Goal: Task Accomplishment & Management: Use online tool/utility

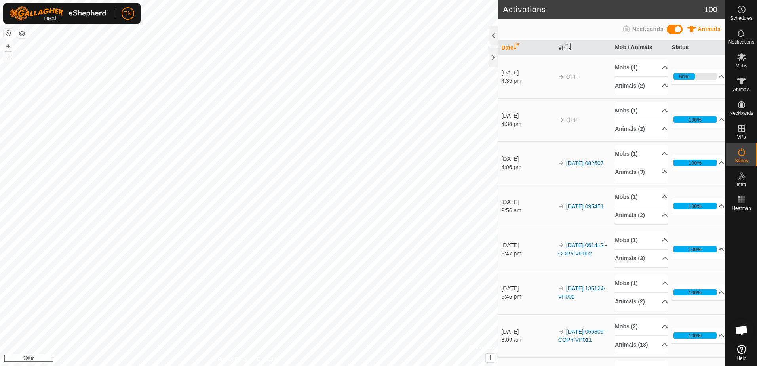
scroll to position [780, 0]
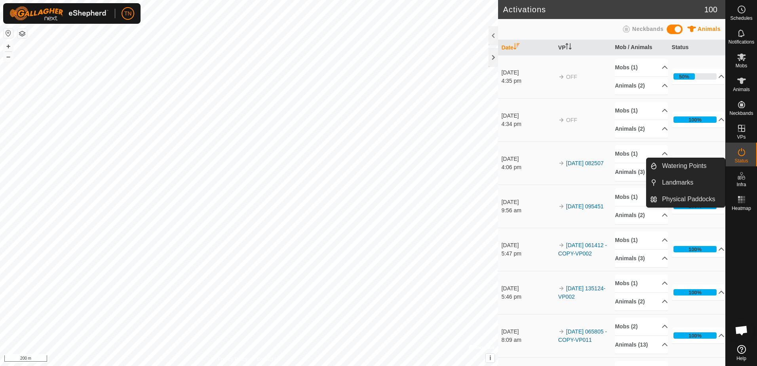
click at [742, 178] on icon at bounding box center [740, 175] width 9 height 9
click at [663, 195] on link "Physical Paddocks" at bounding box center [691, 199] width 68 height 16
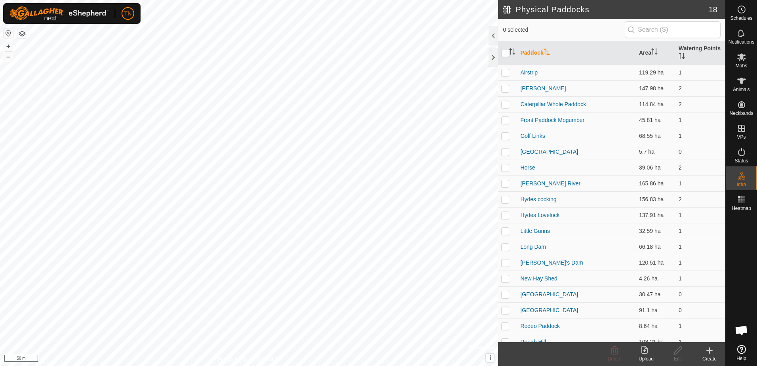
click at [706, 351] on icon at bounding box center [708, 349] width 9 height 9
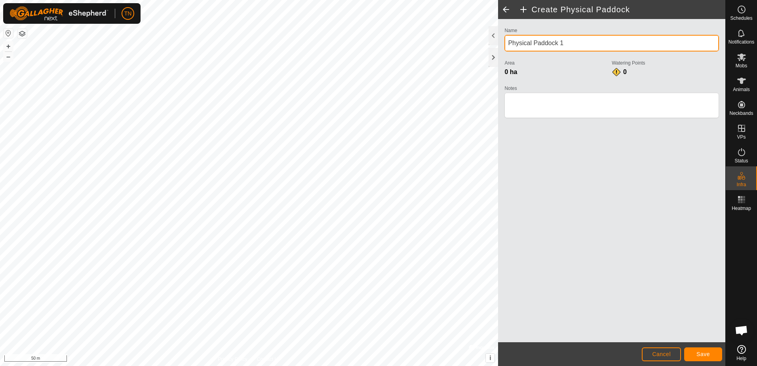
click at [576, 42] on input "Physical Paddock 1" at bounding box center [611, 43] width 214 height 17
type input "P"
type input "[PERSON_NAME]'s"
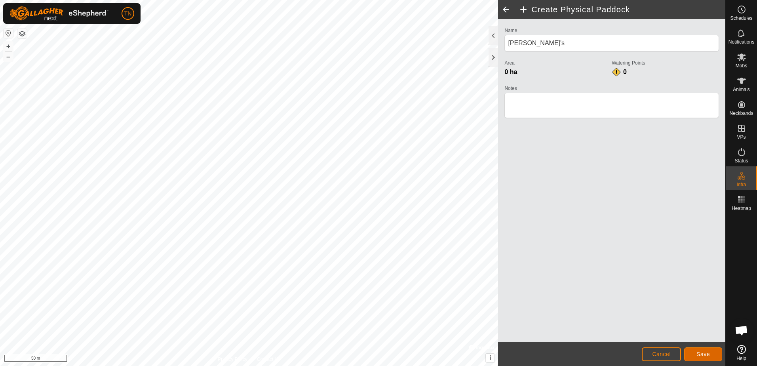
click at [706, 353] on span "Save" at bounding box center [702, 354] width 13 height 6
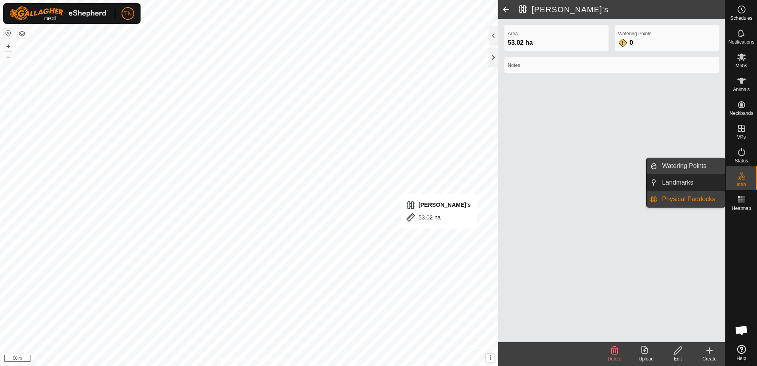
click at [709, 166] on link "Watering Points" at bounding box center [691, 166] width 68 height 16
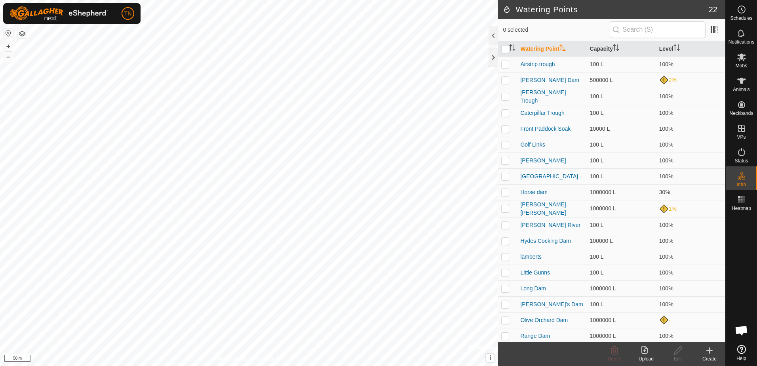
click at [706, 354] on icon at bounding box center [708, 349] width 9 height 9
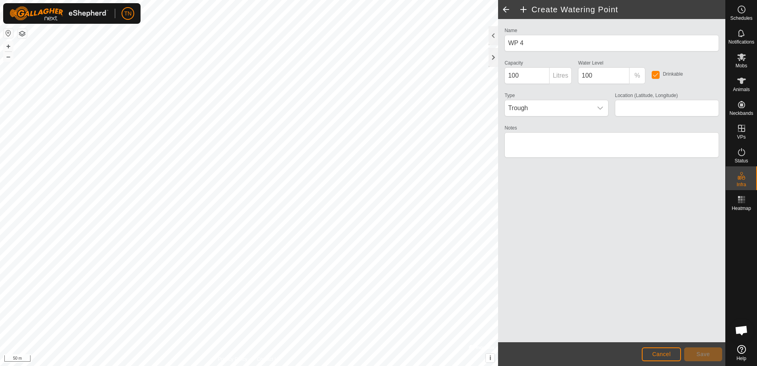
type input "-31.057656, 116.183195"
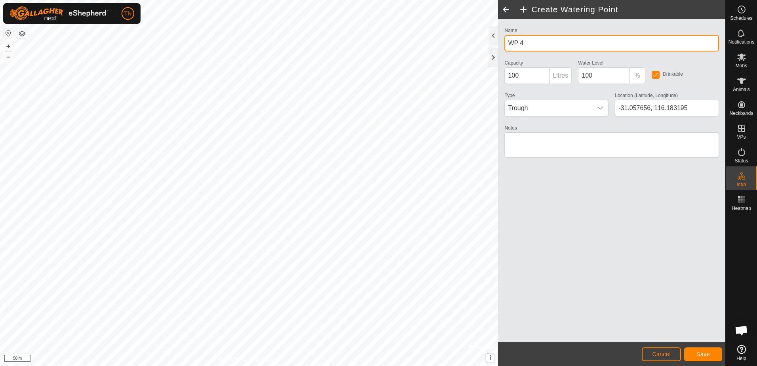
click at [525, 44] on input "WP 4" at bounding box center [611, 43] width 214 height 17
type input "W"
type input "[PERSON_NAME]'s"
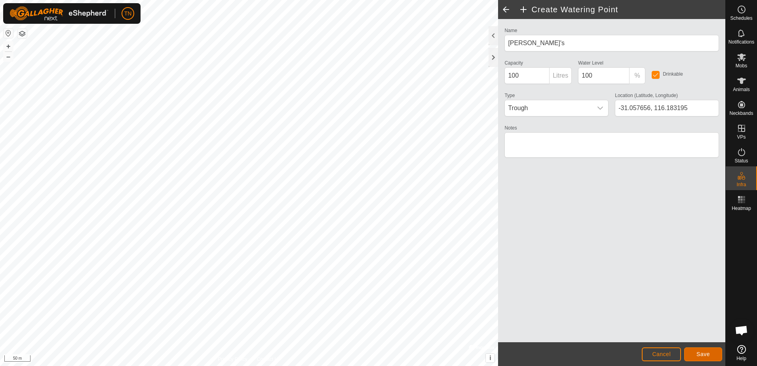
click at [691, 353] on button "Save" at bounding box center [703, 354] width 38 height 14
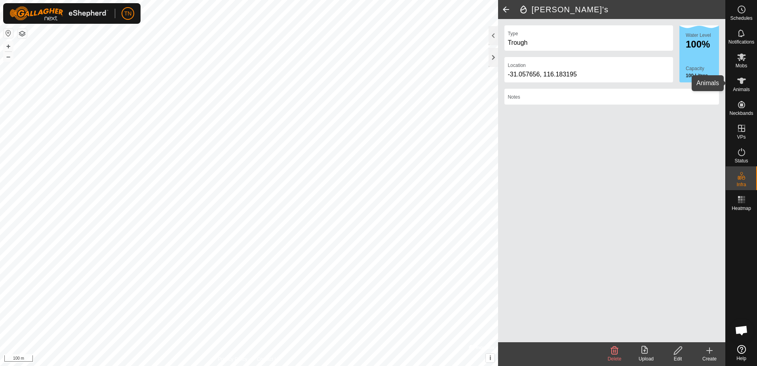
click at [740, 87] on span "Animals" at bounding box center [740, 89] width 17 height 5
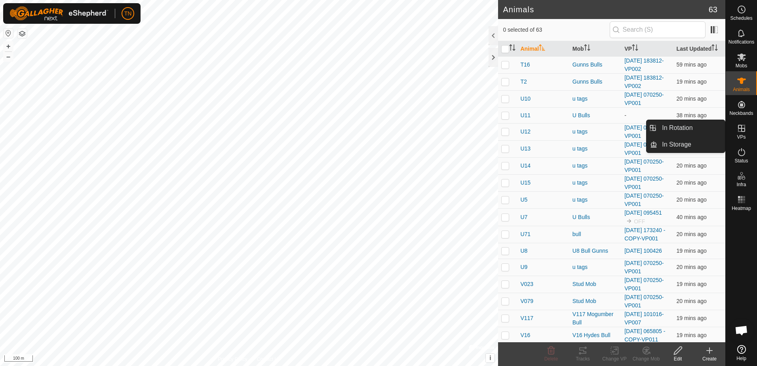
click at [744, 129] on icon at bounding box center [740, 127] width 9 height 9
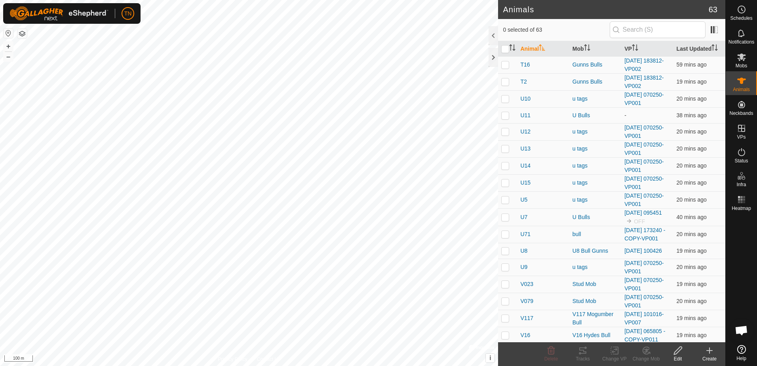
click at [708, 353] on icon at bounding box center [708, 349] width 9 height 9
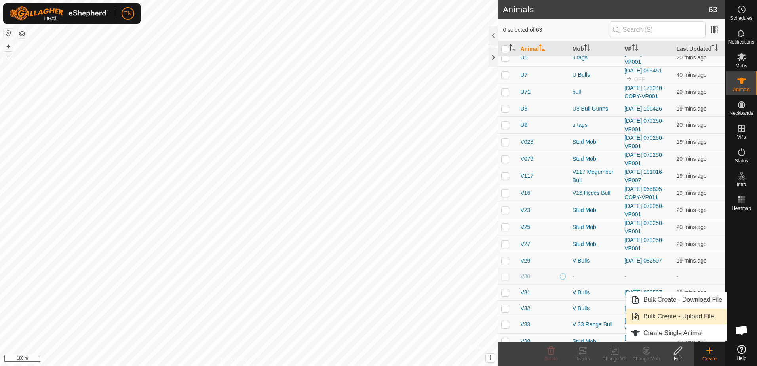
scroll to position [158, 0]
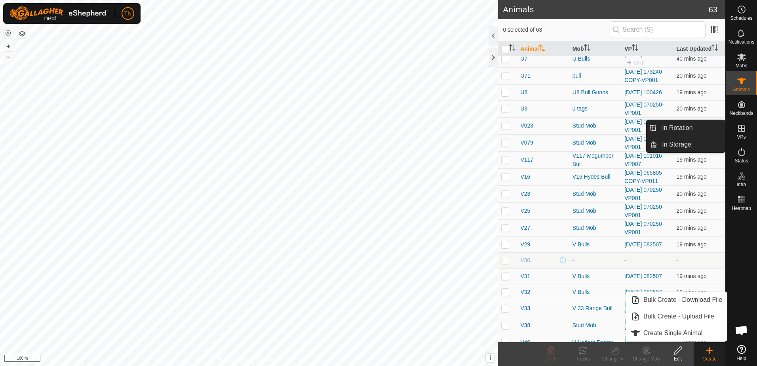
click at [740, 131] on icon at bounding box center [740, 127] width 9 height 9
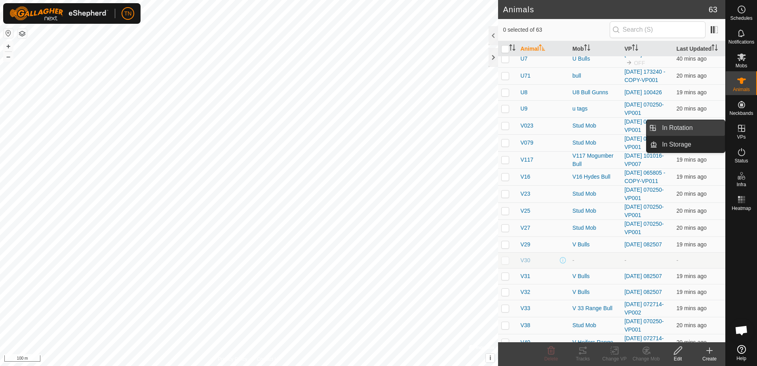
click at [694, 127] on link "In Rotation" at bounding box center [691, 128] width 68 height 16
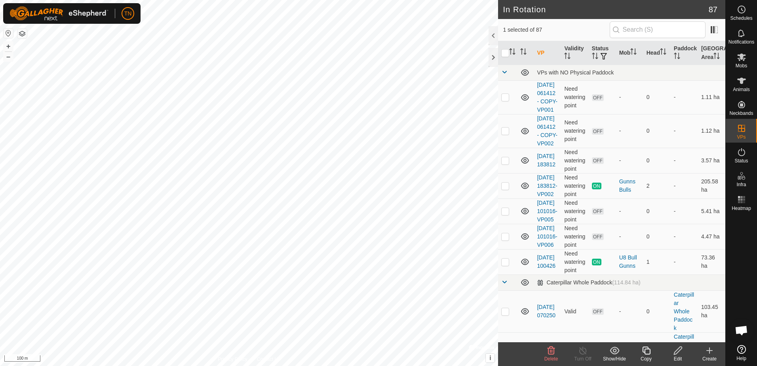
click at [706, 353] on icon at bounding box center [708, 349] width 9 height 9
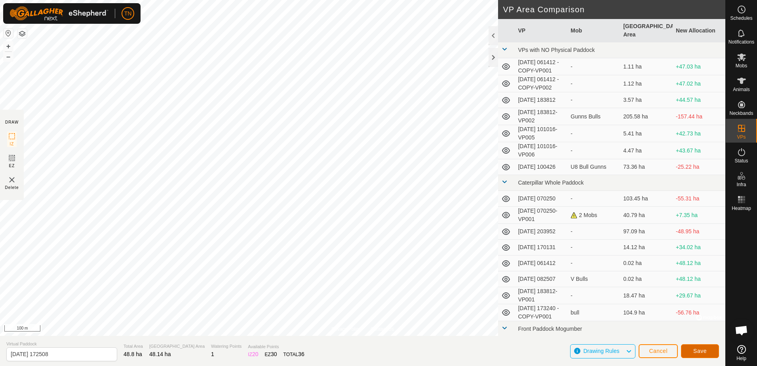
click at [696, 352] on span "Save" at bounding box center [699, 350] width 13 height 6
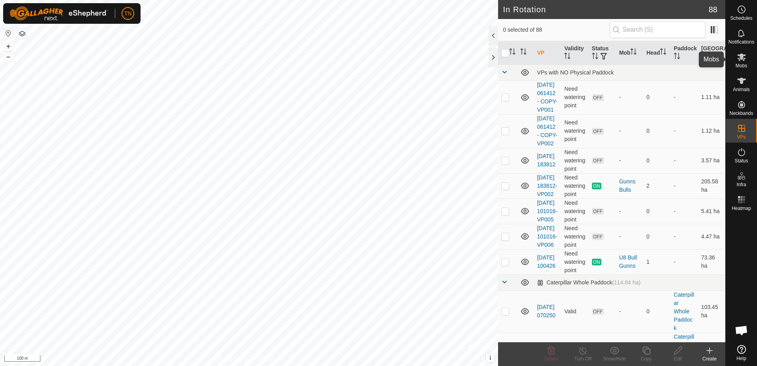
click at [737, 57] on icon at bounding box center [740, 56] width 9 height 9
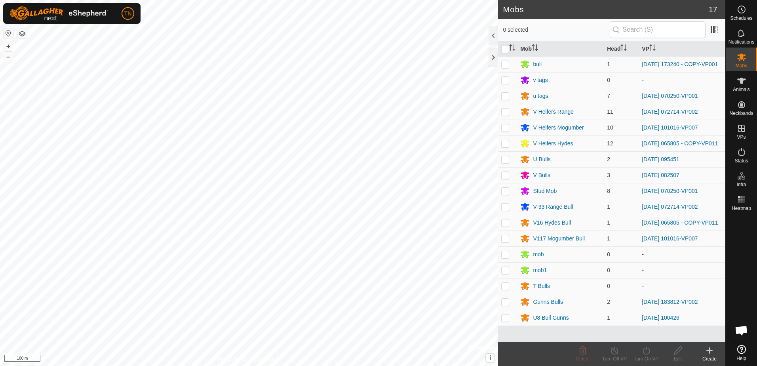
click at [503, 162] on p-checkbox at bounding box center [505, 159] width 8 height 6
checkbox input "true"
click at [643, 350] on icon at bounding box center [645, 350] width 7 height 8
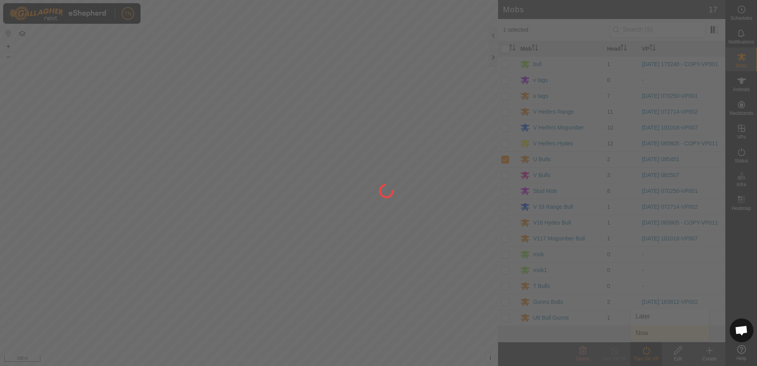
click at [640, 330] on div at bounding box center [378, 183] width 757 height 366
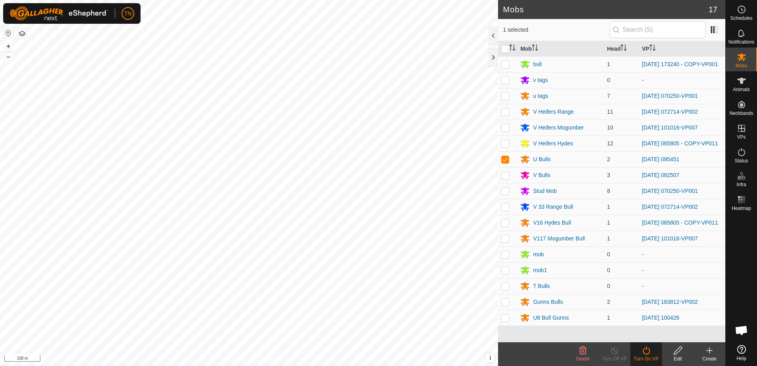
click at [645, 356] on div "Turn On VP" at bounding box center [646, 358] width 32 height 7
click at [653, 328] on link "Now" at bounding box center [669, 333] width 78 height 16
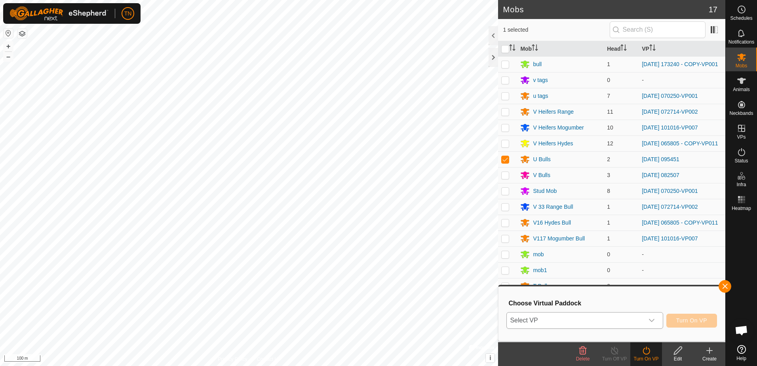
click at [624, 312] on p-select "Select VP" at bounding box center [584, 320] width 156 height 17
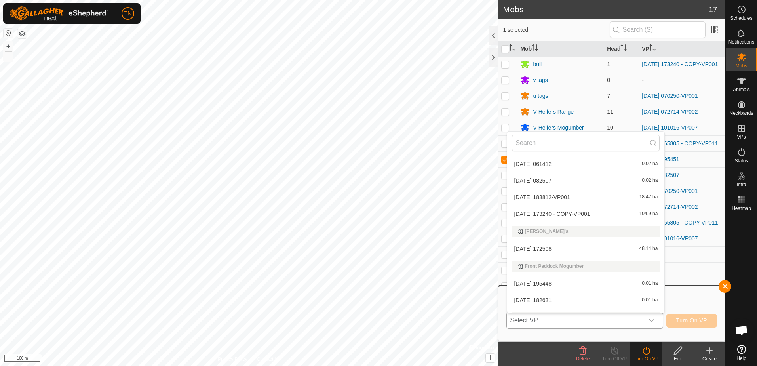
scroll to position [198, 0]
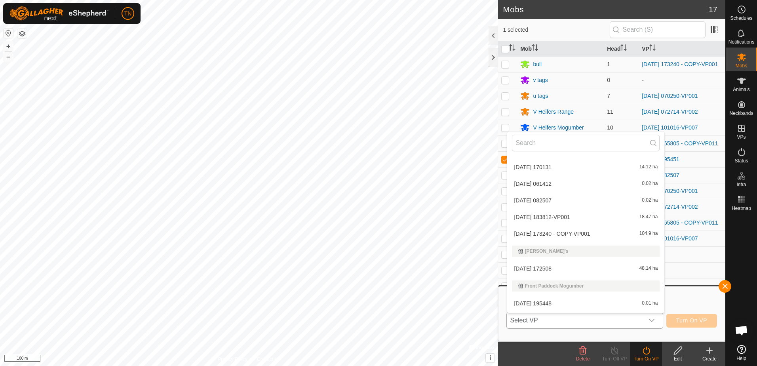
click at [586, 272] on li "[DATE] 172508 48.14 ha" at bounding box center [585, 268] width 157 height 16
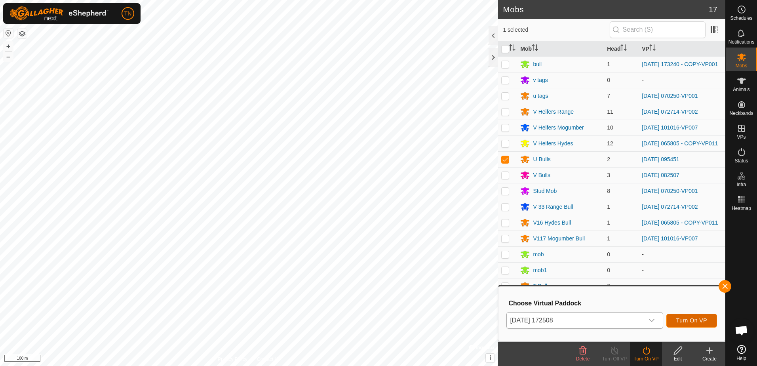
click at [695, 323] on span "Turn On VP" at bounding box center [691, 320] width 31 height 6
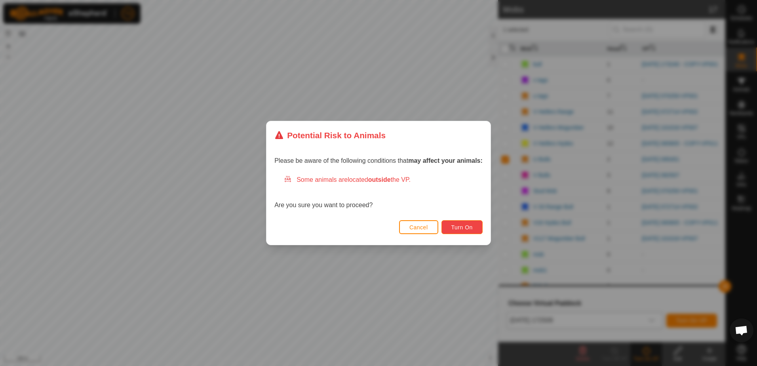
click at [466, 224] on span "Turn On" at bounding box center [461, 227] width 21 height 6
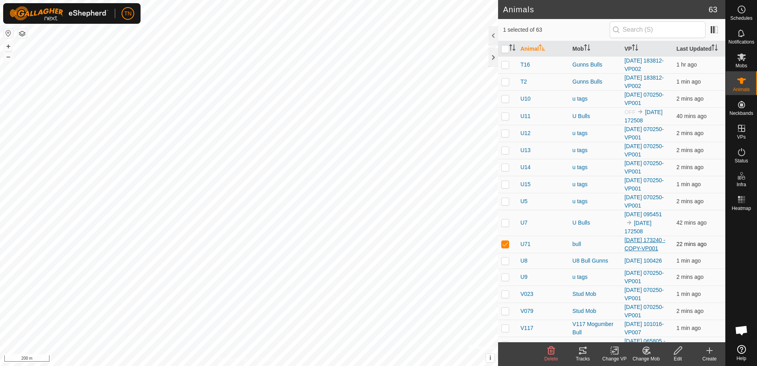
click at [629, 247] on link "[DATE] 173240 - COPY-VP001" at bounding box center [644, 244] width 41 height 15
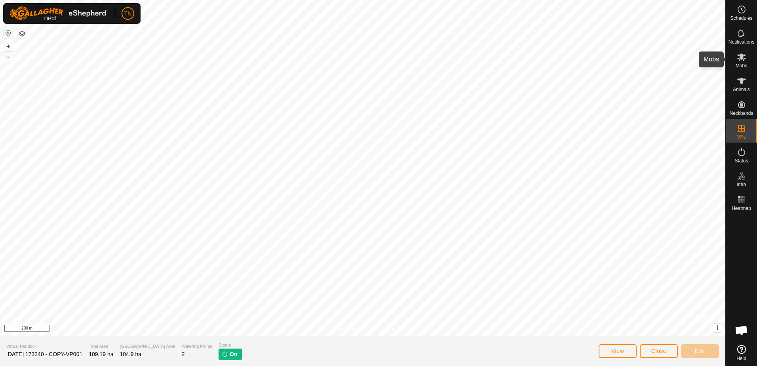
click at [737, 63] on es-mob-svg-icon at bounding box center [741, 57] width 14 height 13
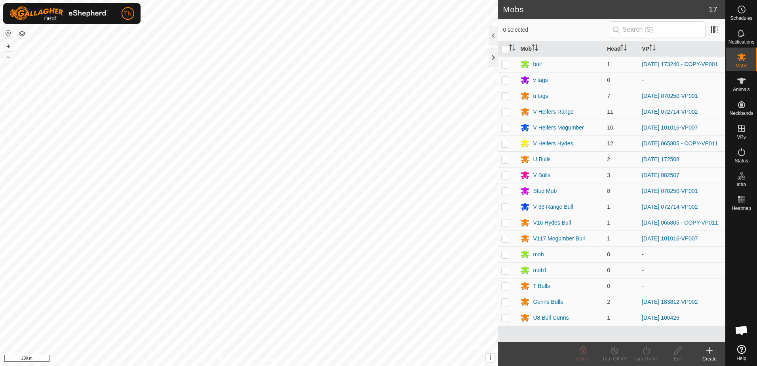
click at [505, 66] on p-checkbox at bounding box center [505, 64] width 8 height 6
checkbox input "true"
click at [611, 349] on icon at bounding box center [614, 349] width 10 height 9
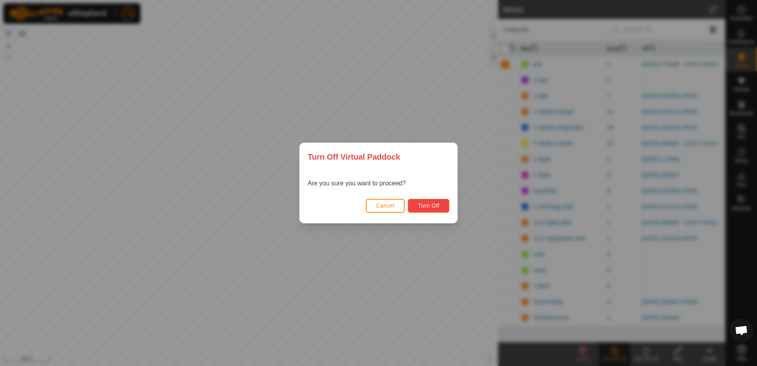
click at [442, 205] on button "Turn Off" at bounding box center [429, 206] width 42 height 14
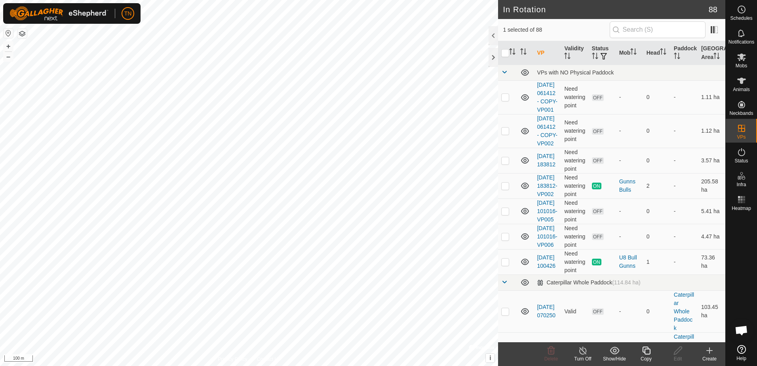
click at [647, 350] on icon at bounding box center [646, 349] width 10 height 9
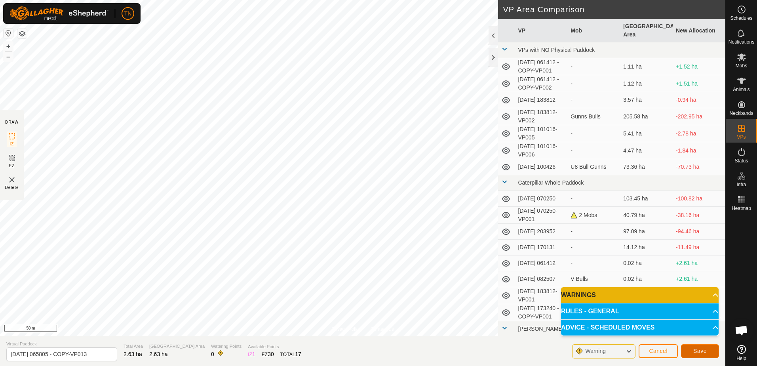
click at [694, 348] on span "Save" at bounding box center [699, 350] width 13 height 6
